Goal: Navigation & Orientation: Find specific page/section

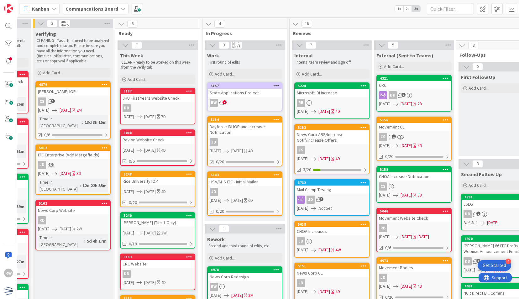
click at [248, 93] on div "State Applications Project" at bounding box center [245, 93] width 74 height 8
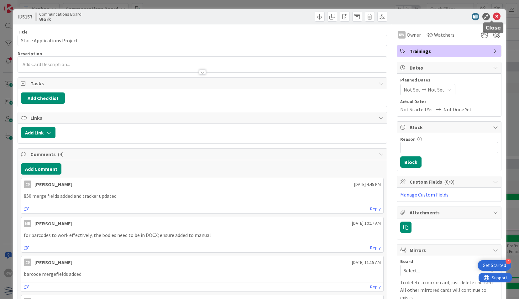
click at [493, 15] on icon at bounding box center [497, 17] width 8 height 8
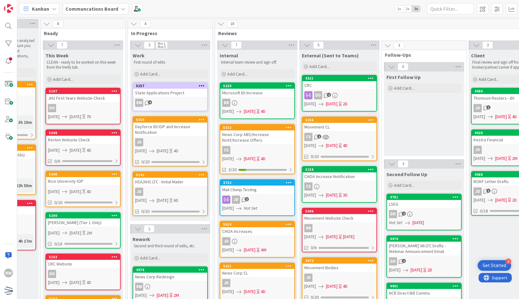
scroll to position [0, 145]
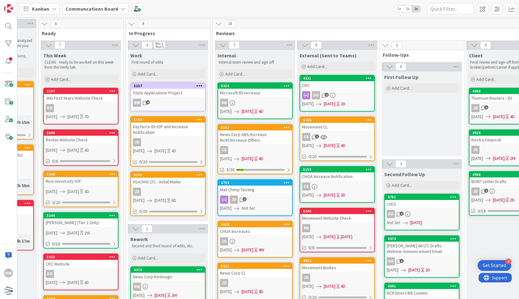
click at [167, 278] on div "News Corp Redesign" at bounding box center [168, 277] width 74 height 8
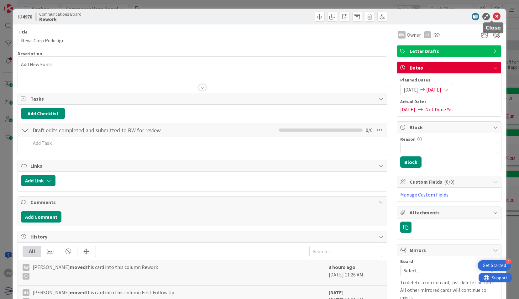
click at [493, 13] on icon at bounding box center [497, 17] width 8 height 8
